Goal: Obtain resource: Download file/media

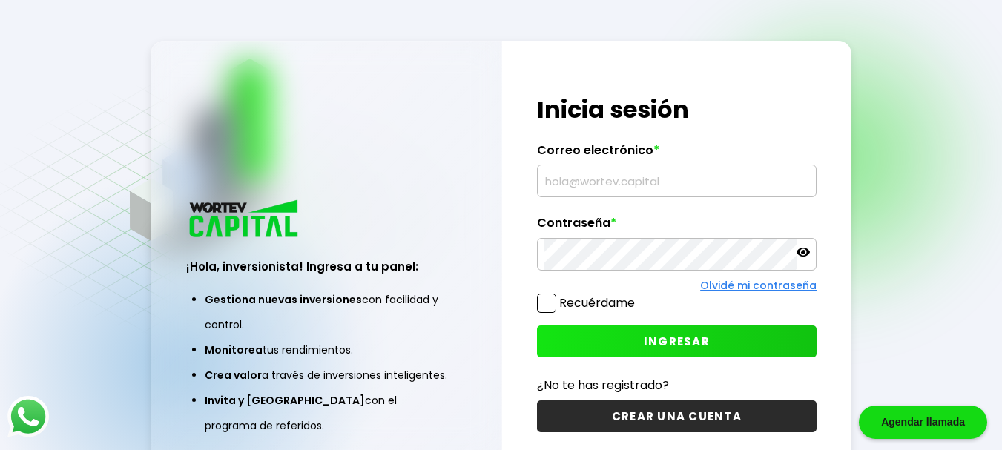
click at [636, 178] on input "text" at bounding box center [677, 180] width 266 height 31
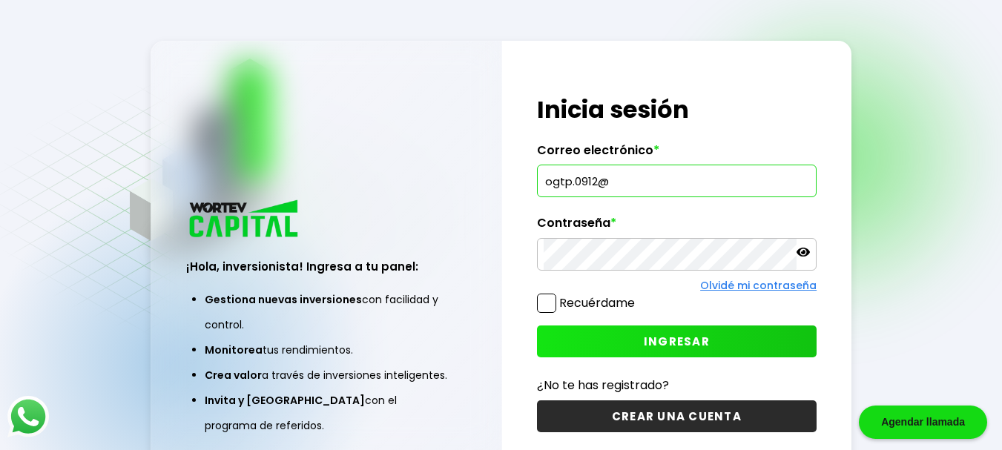
type input "[EMAIL_ADDRESS][DOMAIN_NAME]"
click at [595, 336] on button "INGRESAR" at bounding box center [677, 342] width 280 height 32
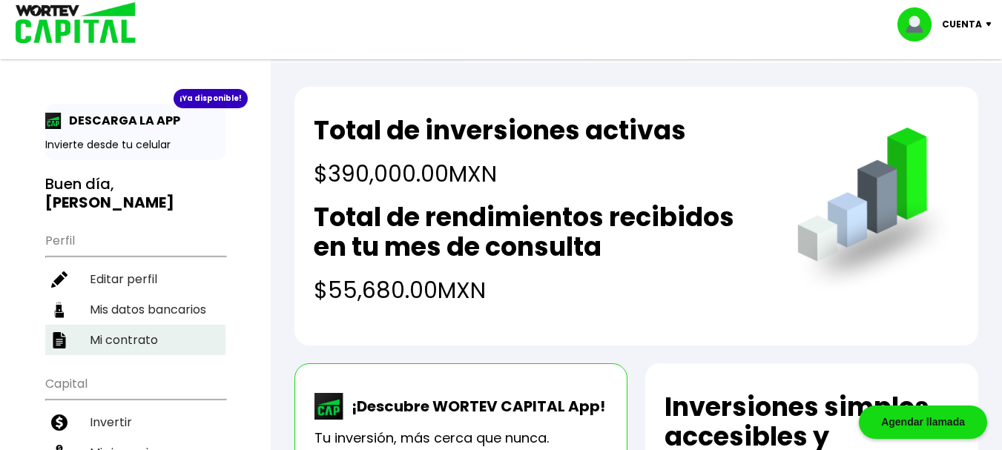
click at [118, 340] on li "Mi contrato" at bounding box center [135, 340] width 180 height 30
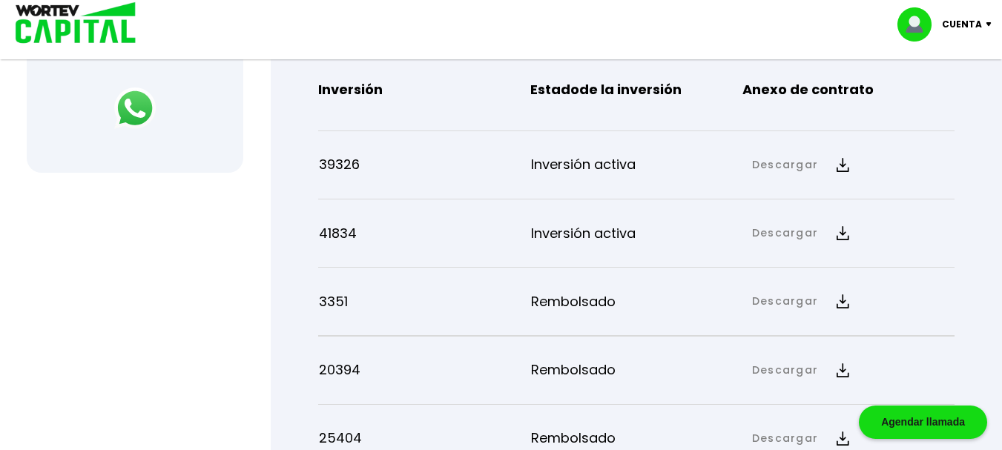
scroll to position [665, 0]
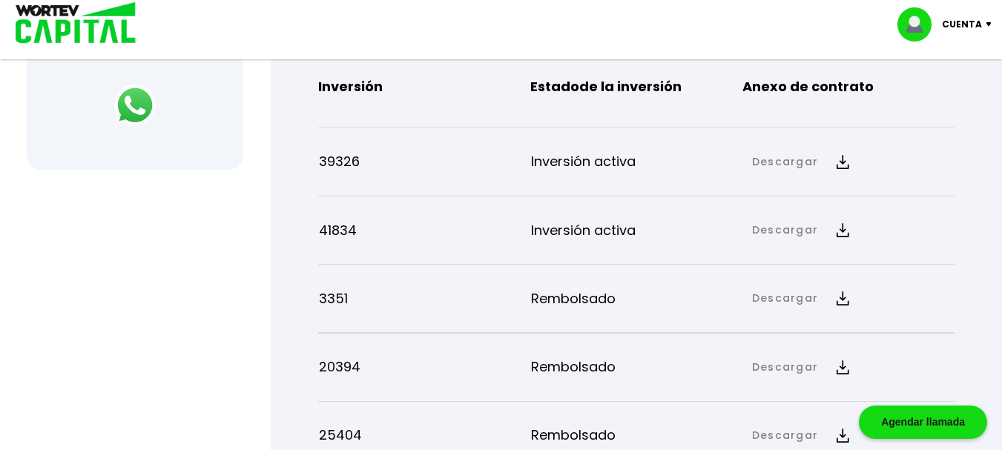
click at [839, 162] on img at bounding box center [843, 162] width 13 height 14
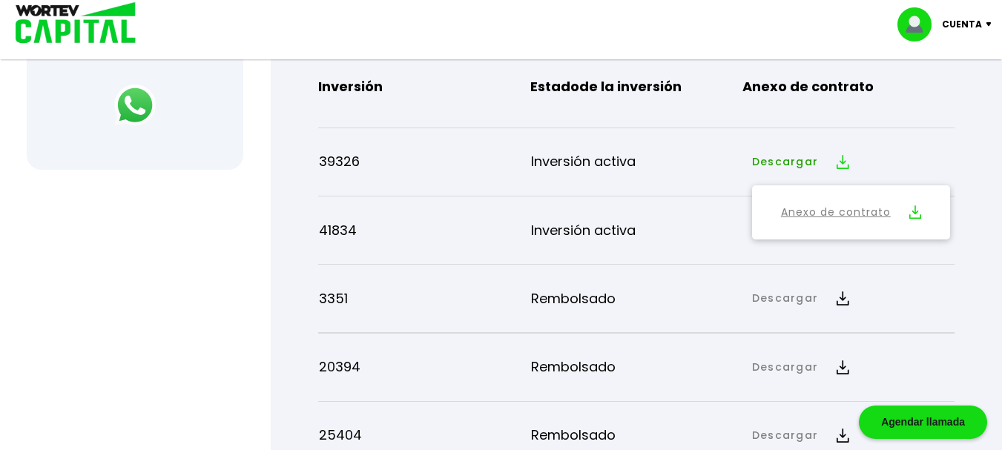
click at [844, 212] on link "Anexo de contrato" at bounding box center [836, 212] width 110 height 19
click at [859, 216] on link "Anexo de contrato" at bounding box center [836, 212] width 110 height 19
click at [371, 154] on p "39326" at bounding box center [425, 162] width 212 height 22
click at [337, 159] on p "39326" at bounding box center [425, 162] width 212 height 22
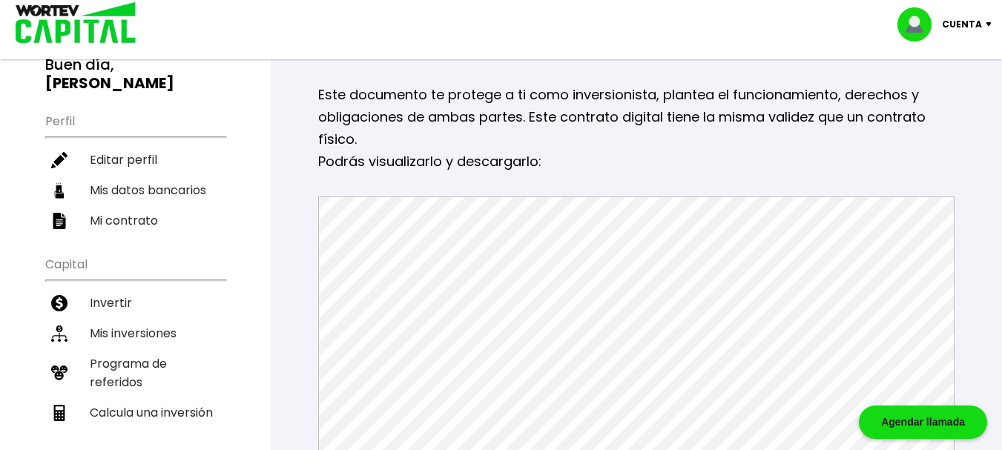
scroll to position [0, 0]
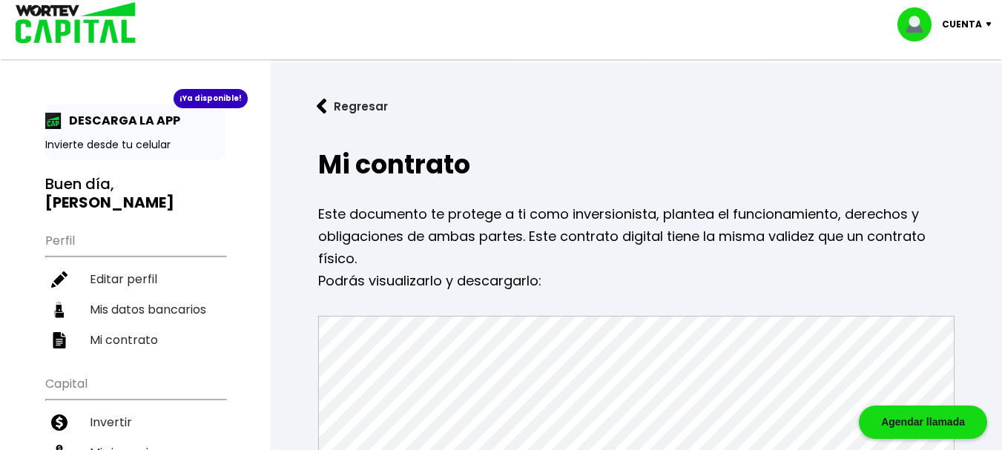
click at [953, 22] on p "Cuenta" at bounding box center [962, 24] width 40 height 22
click at [952, 100] on li "Cerrar sesión" at bounding box center [946, 99] width 119 height 30
